Goal: Task Accomplishment & Management: Manage account settings

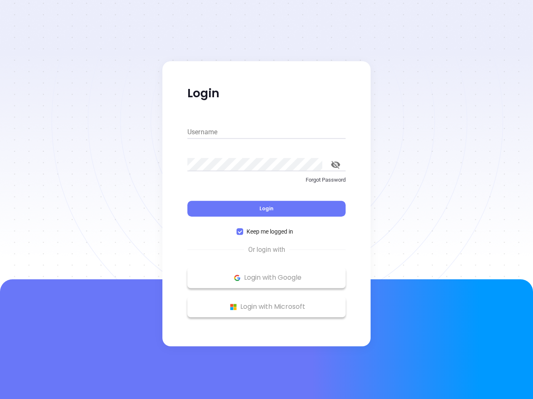
click at [266, 200] on div "Login" at bounding box center [266, 204] width 158 height 26
click at [266, 132] on input "Username" at bounding box center [266, 132] width 158 height 13
click at [335, 165] on icon "toggle password visibility" at bounding box center [335, 165] width 9 height 8
click at [266, 209] on span "Login" at bounding box center [266, 208] width 14 height 7
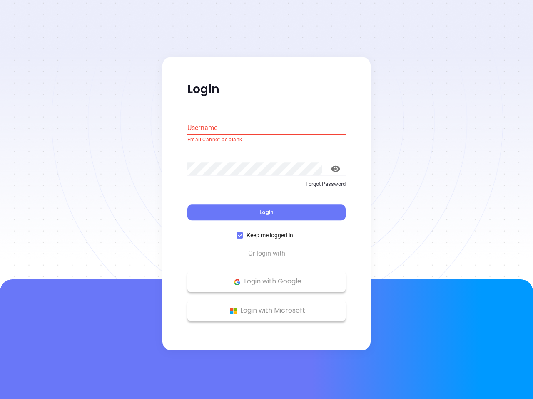
click at [266, 232] on span "Keep me logged in" at bounding box center [269, 235] width 53 height 9
click at [243, 233] on input "Keep me logged in" at bounding box center [239, 236] width 7 height 7
checkbox input "false"
click at [266, 278] on p "Login with Google" at bounding box center [266, 282] width 150 height 12
click at [266, 307] on p "Login with Microsoft" at bounding box center [266, 311] width 150 height 12
